Goal: Task Accomplishment & Management: Manage account settings

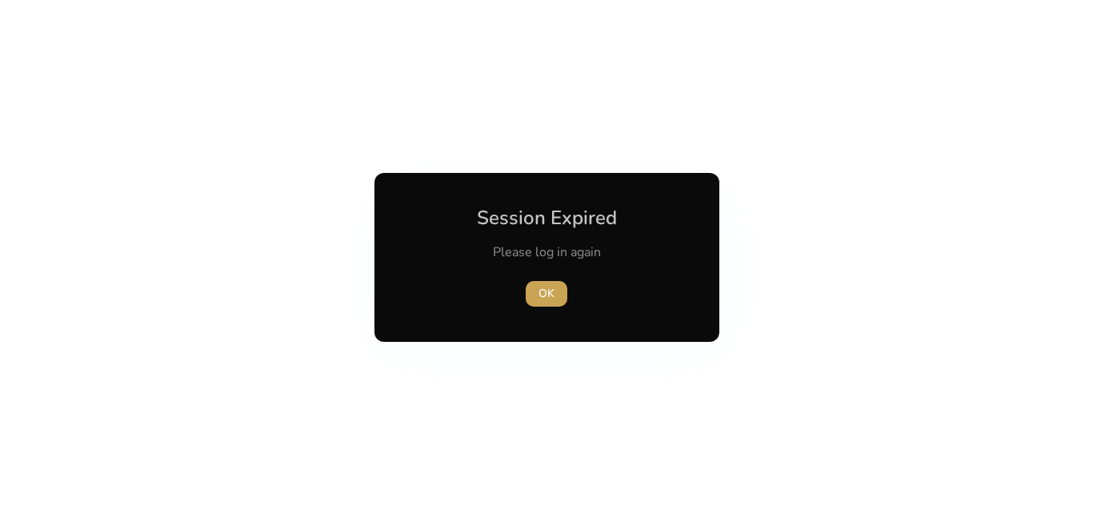
click at [532, 295] on span "button" at bounding box center [547, 294] width 42 height 38
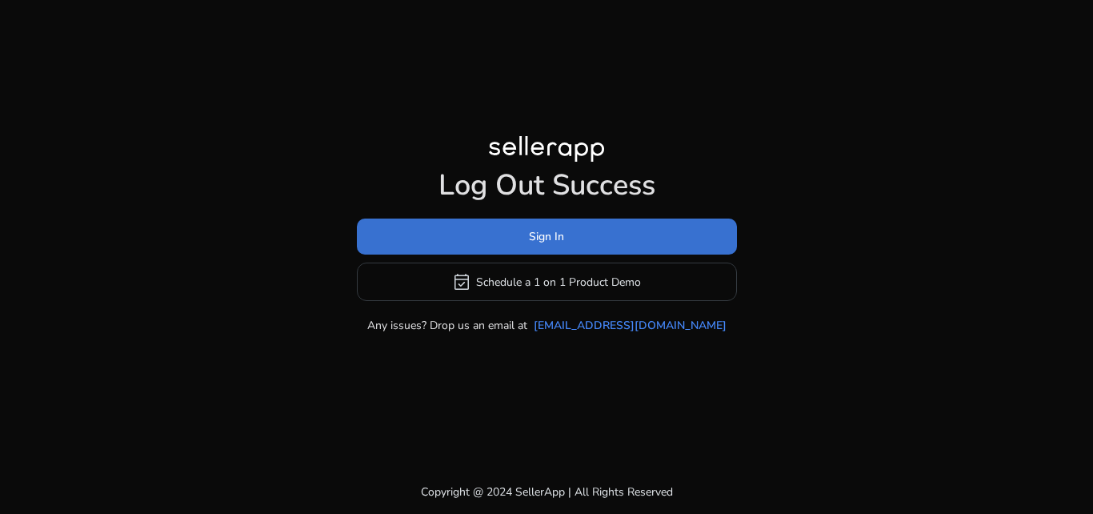
click at [535, 237] on span "Sign In" at bounding box center [546, 236] width 35 height 17
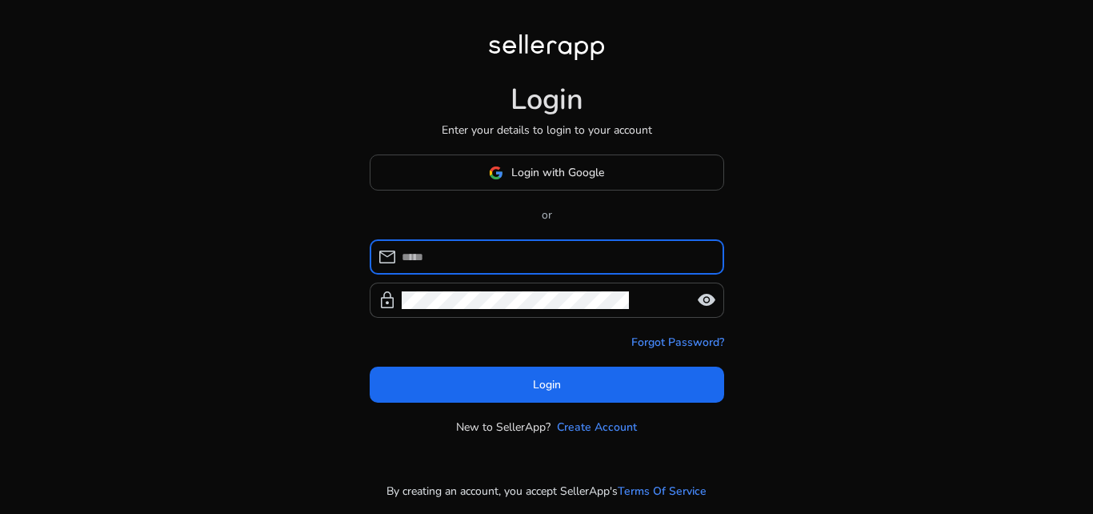
type input "**********"
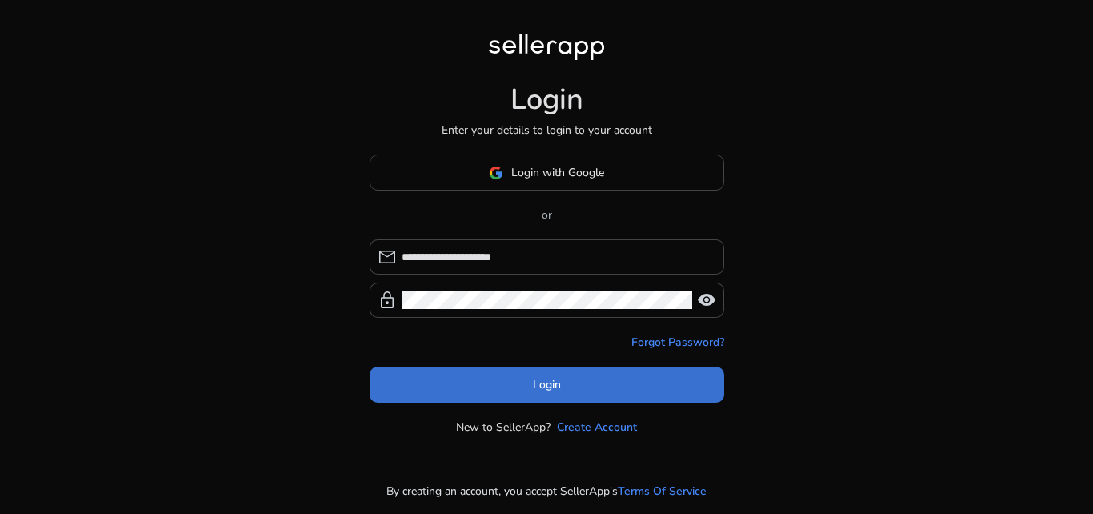
click at [538, 377] on span "Login" at bounding box center [547, 384] width 28 height 17
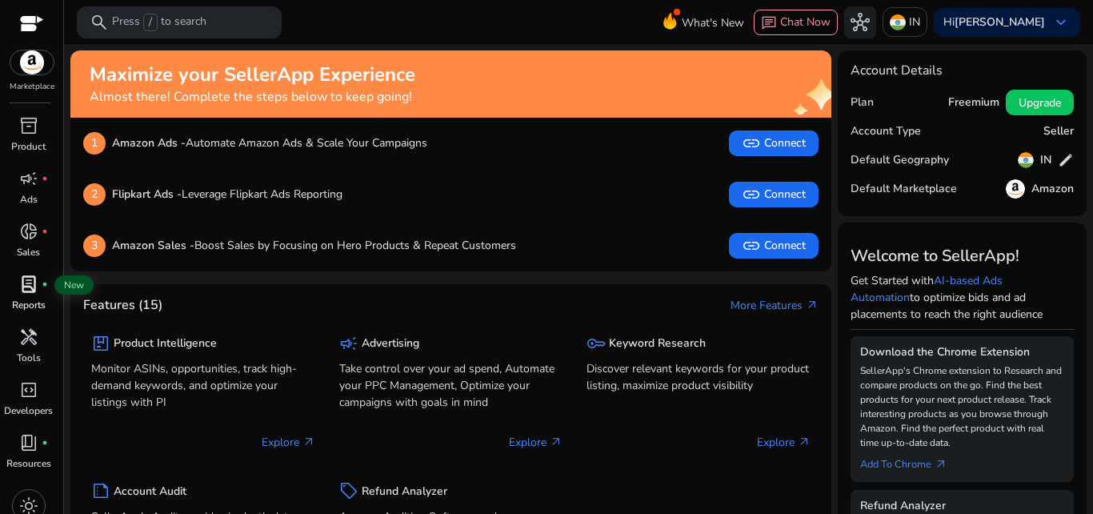
click at [27, 287] on span "lab_profile" at bounding box center [28, 284] width 19 height 19
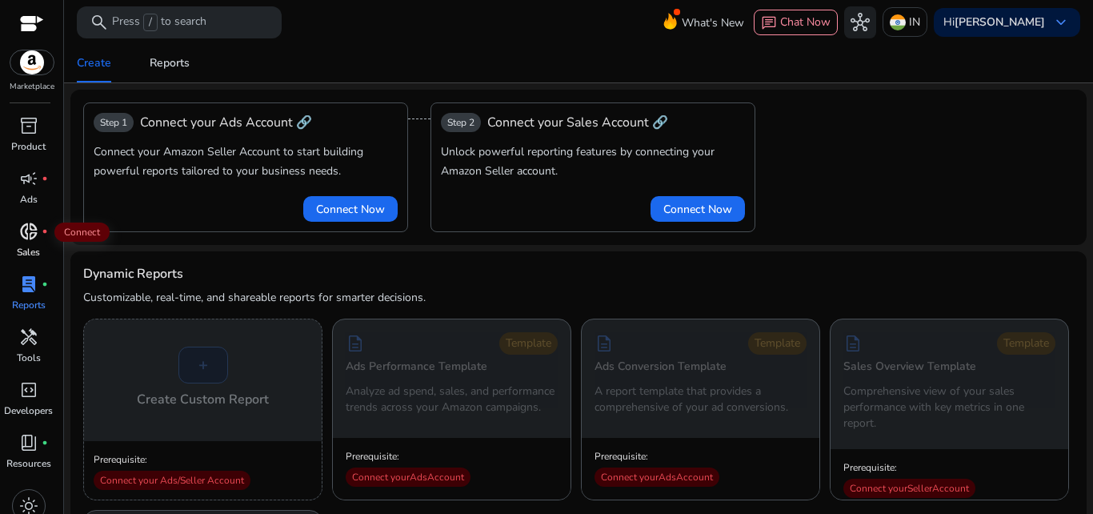
click at [39, 232] on div "donut_small fiber_manual_record" at bounding box center [28, 232] width 45 height 26
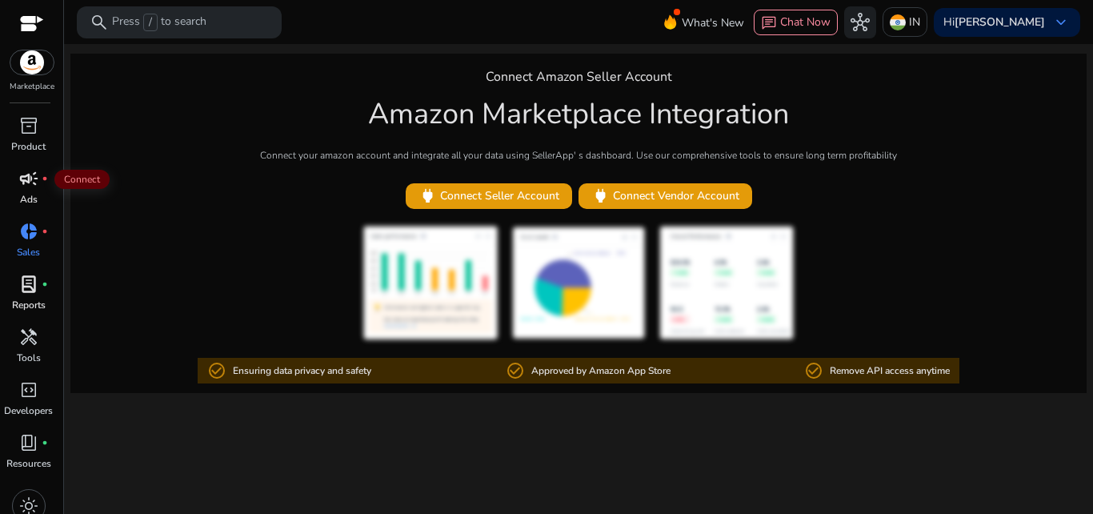
click at [21, 187] on span "campaign" at bounding box center [28, 178] width 19 height 19
